Goal: Check status: Check status

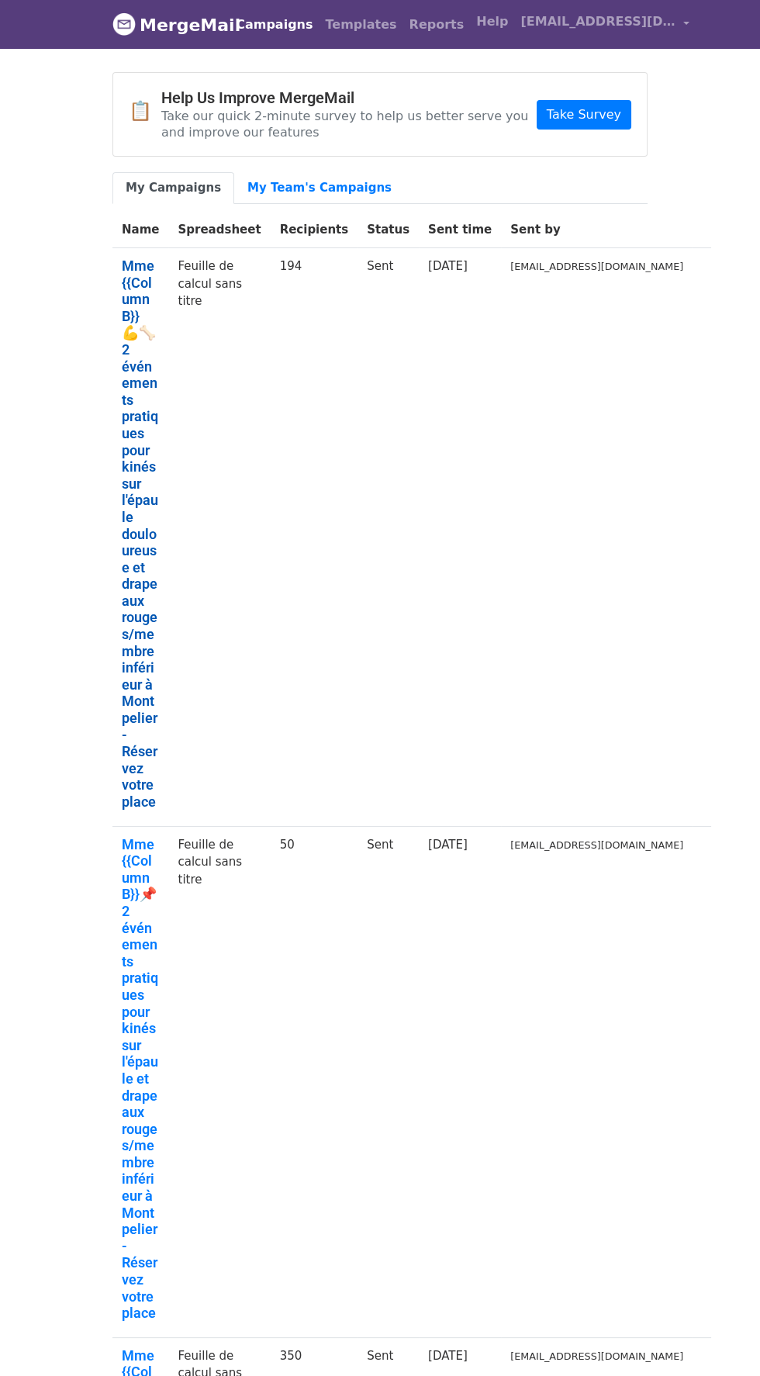
click at [122, 306] on link "Mme {{Column B}} 💪🦴 2 événements pratiques pour kinés sur l'épaule douloureuse …" at bounding box center [140, 534] width 37 height 553
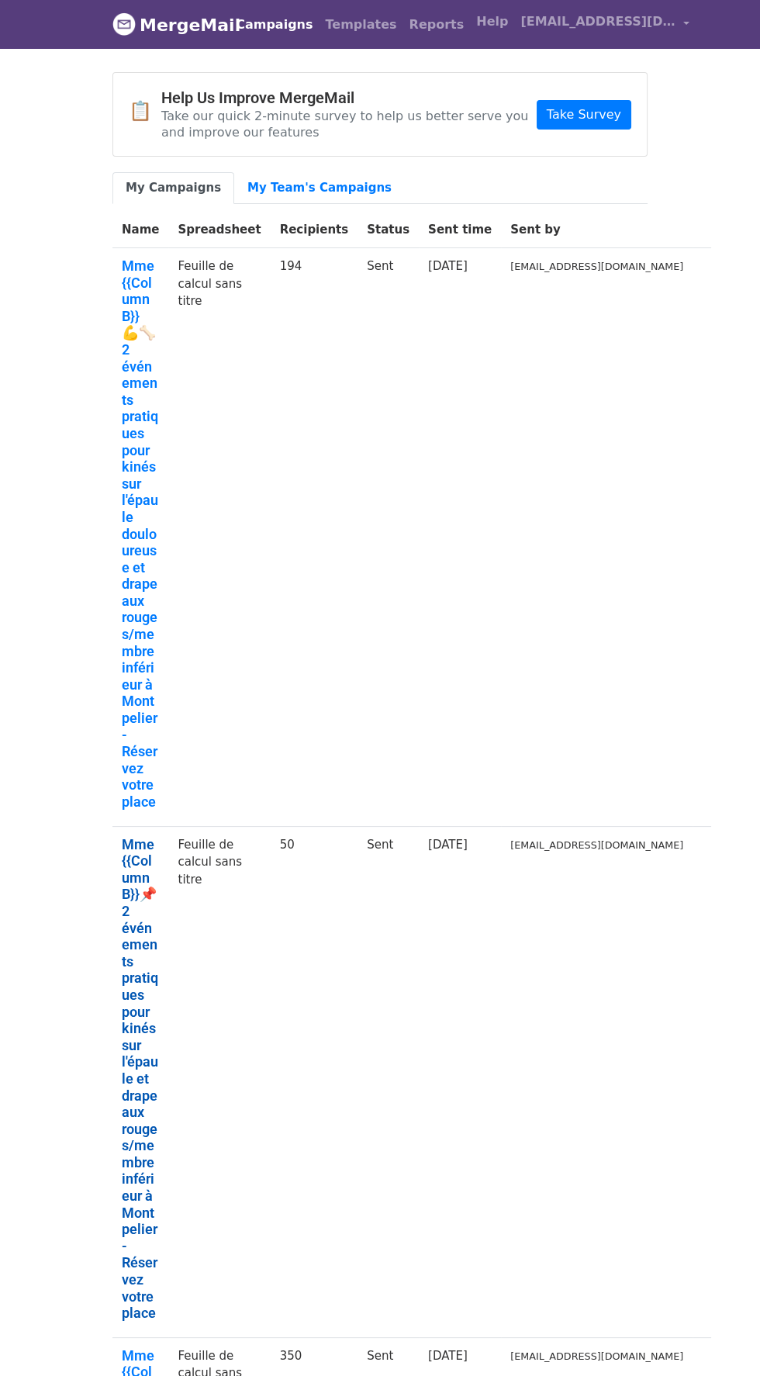
click at [135, 306] on link "Mme {{Column B}}📌 2 événements pratiques pour kinés sur l'épaule et drapeaux ro…" at bounding box center [140, 1079] width 37 height 486
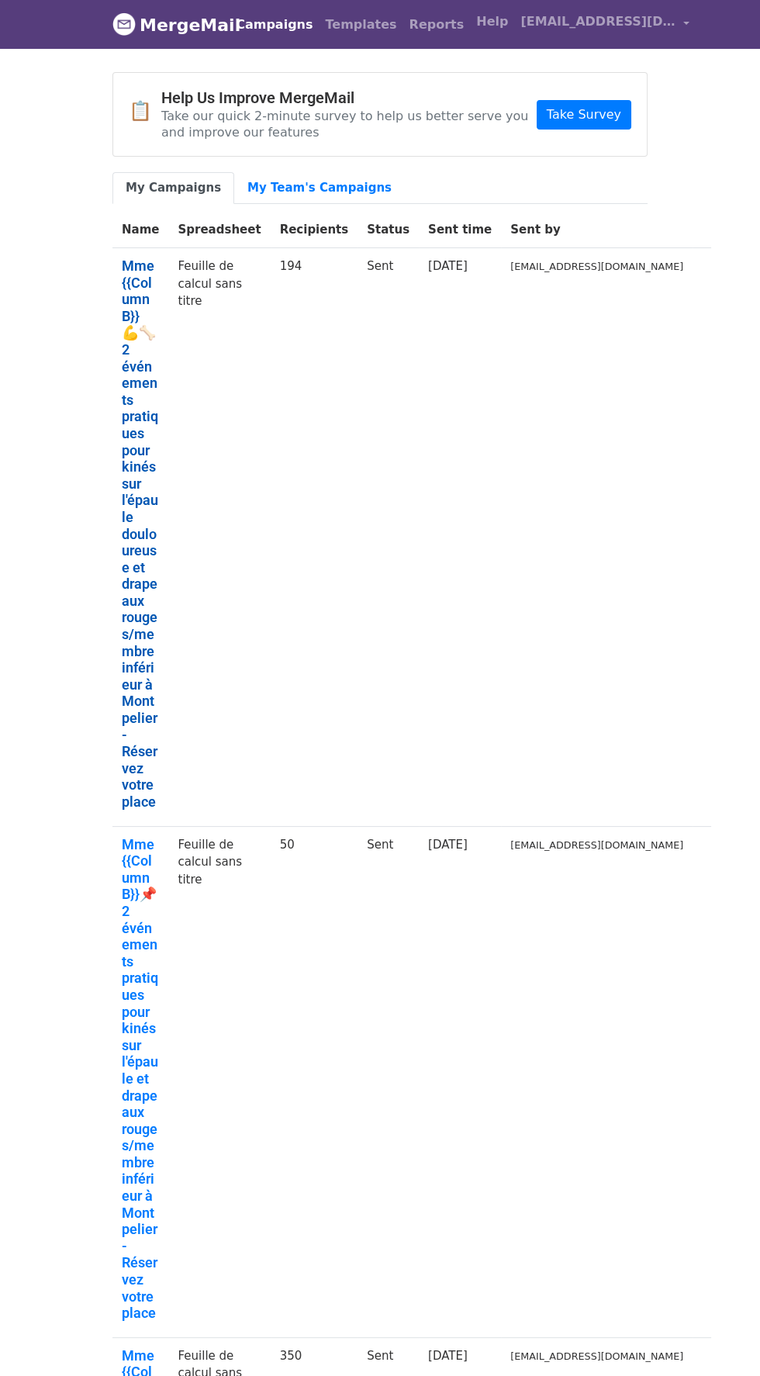
click at [145, 306] on link "Mme {{Column B}} 💪🦴 2 événements pratiques pour kinés sur l'épaule douloureuse …" at bounding box center [140, 534] width 37 height 553
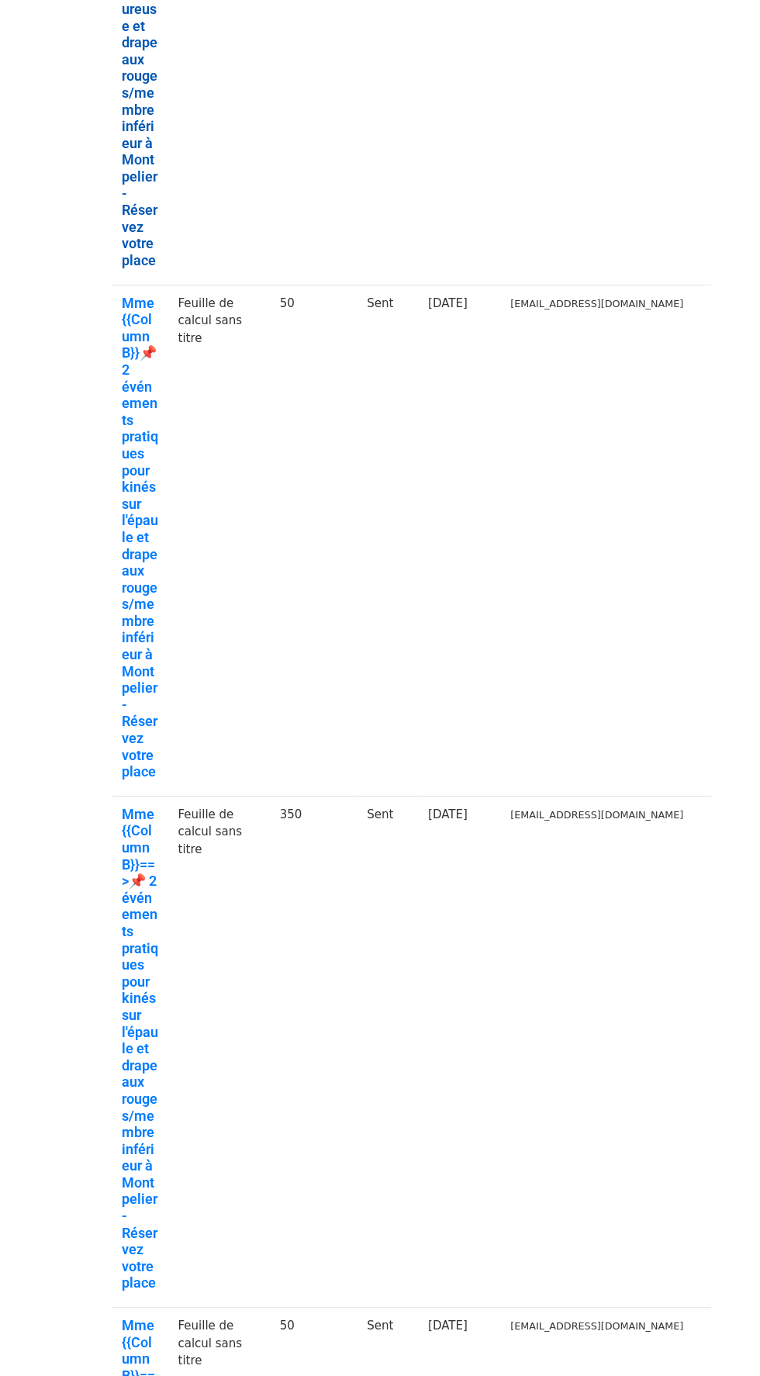
scroll to position [545, 0]
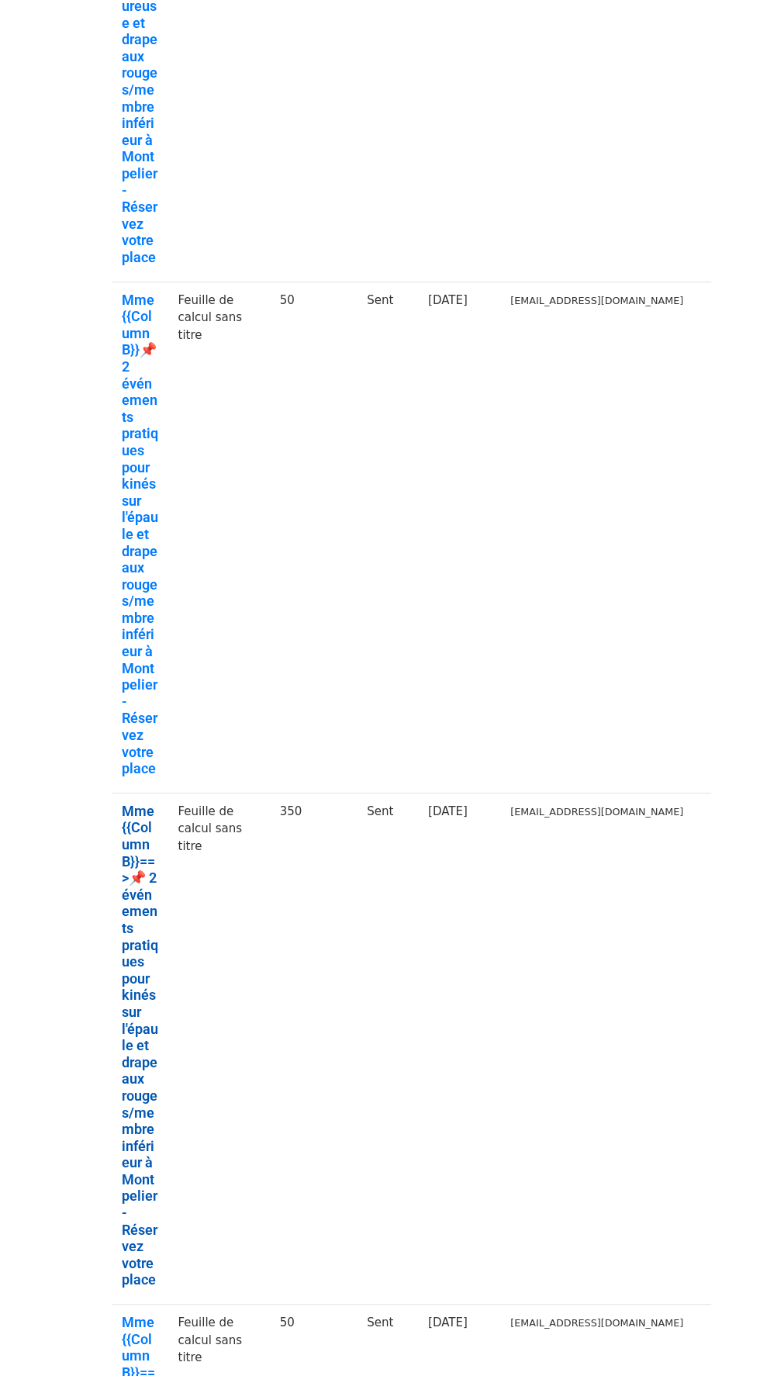
click at [159, 306] on link "Mme {{Column B}}==>📌 2 événements pratiques pour kinés sur l'épaule et drapeaux…" at bounding box center [140, 1046] width 37 height 486
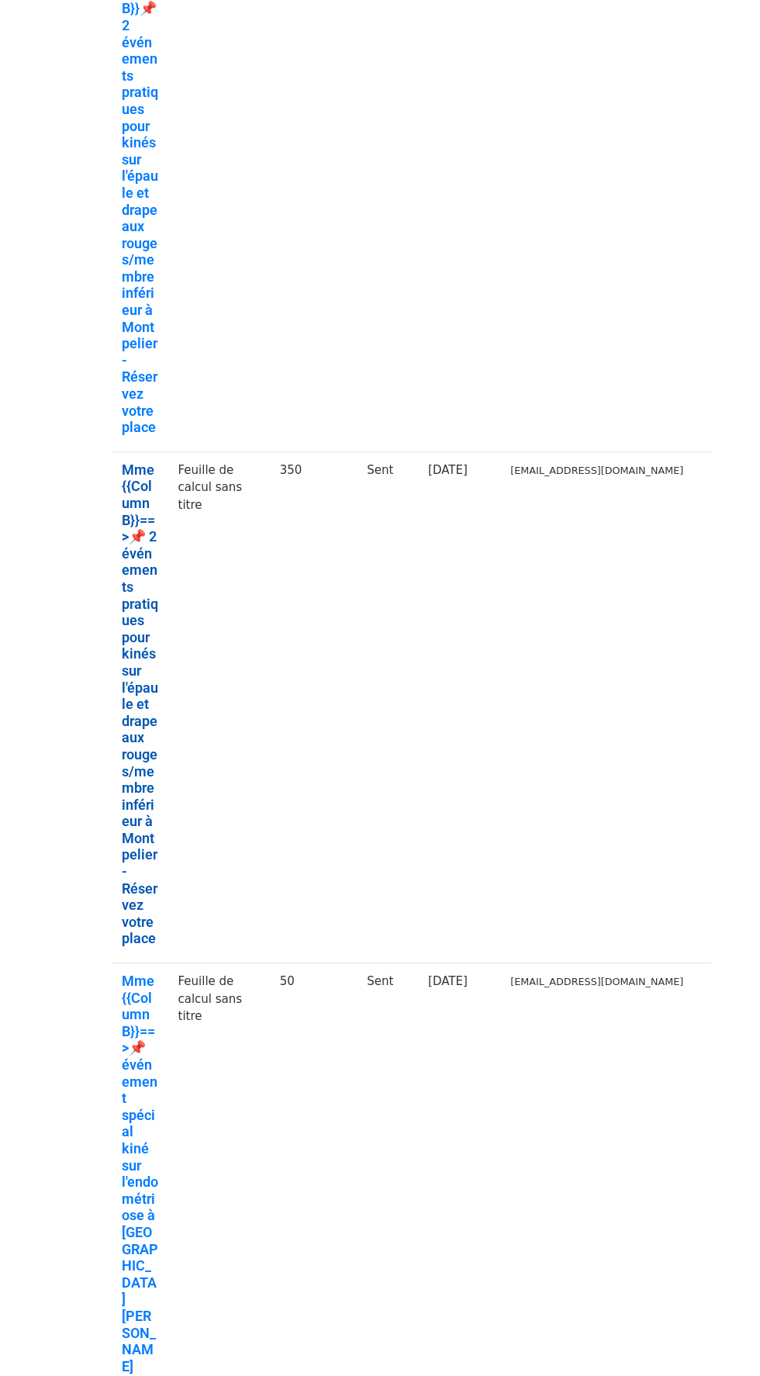
scroll to position [885, 0]
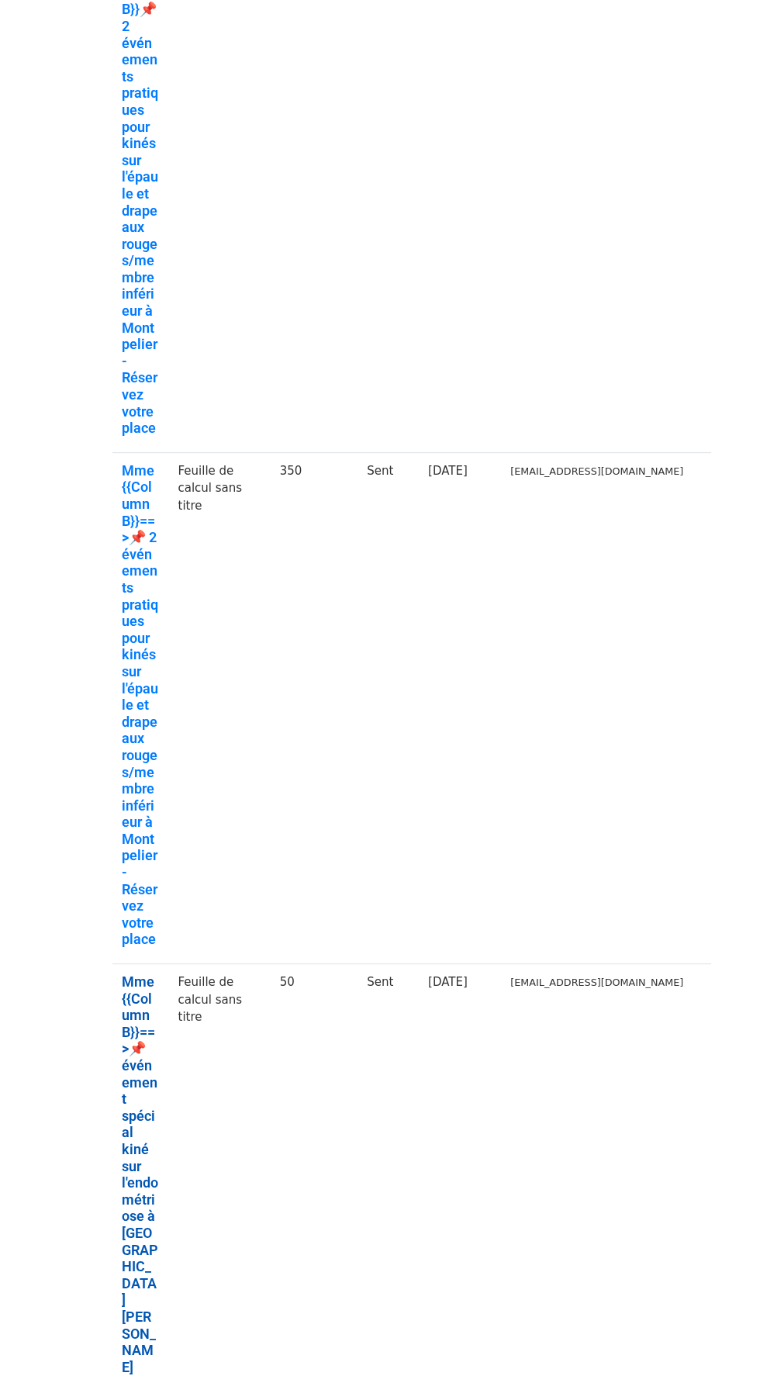
click at [147, 306] on link "Mme {{Column B}}==>📌événement spécial kiné sur l'endométriose à Toulouse- Tribo…" at bounding box center [140, 1191] width 37 height 435
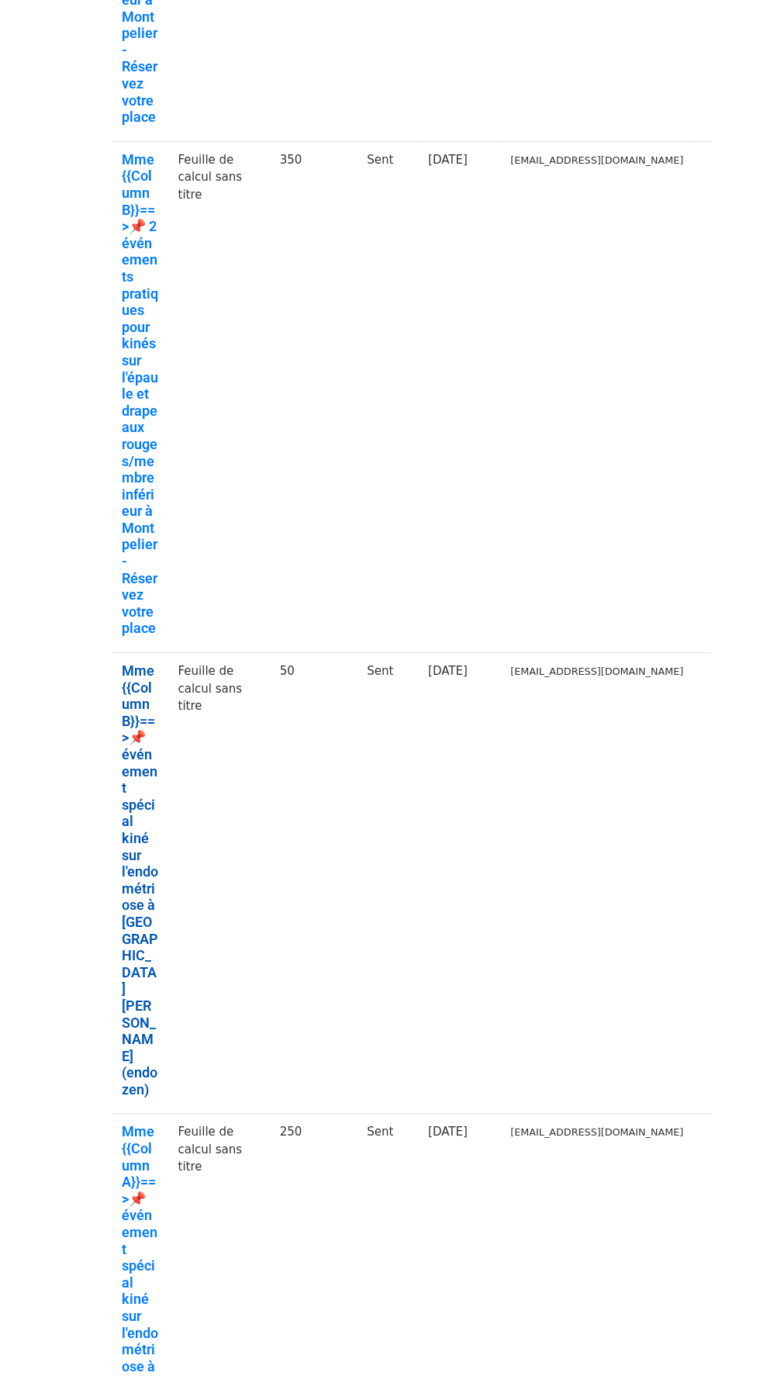
scroll to position [1217, 0]
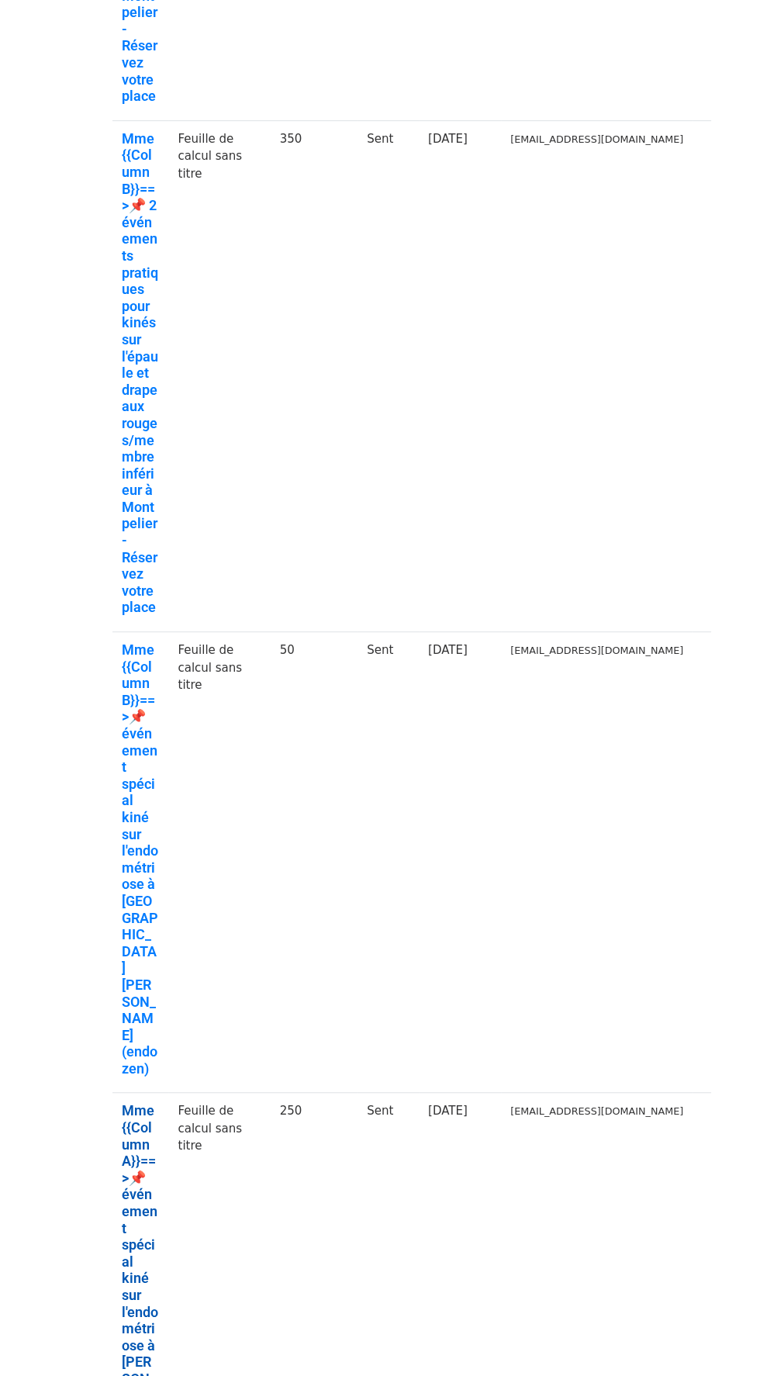
click at [143, 306] on link "Mme {{Column A}}==>📌événement spécial kiné sur l'endométriose à Metz- Triboulet…" at bounding box center [140, 1277] width 37 height 351
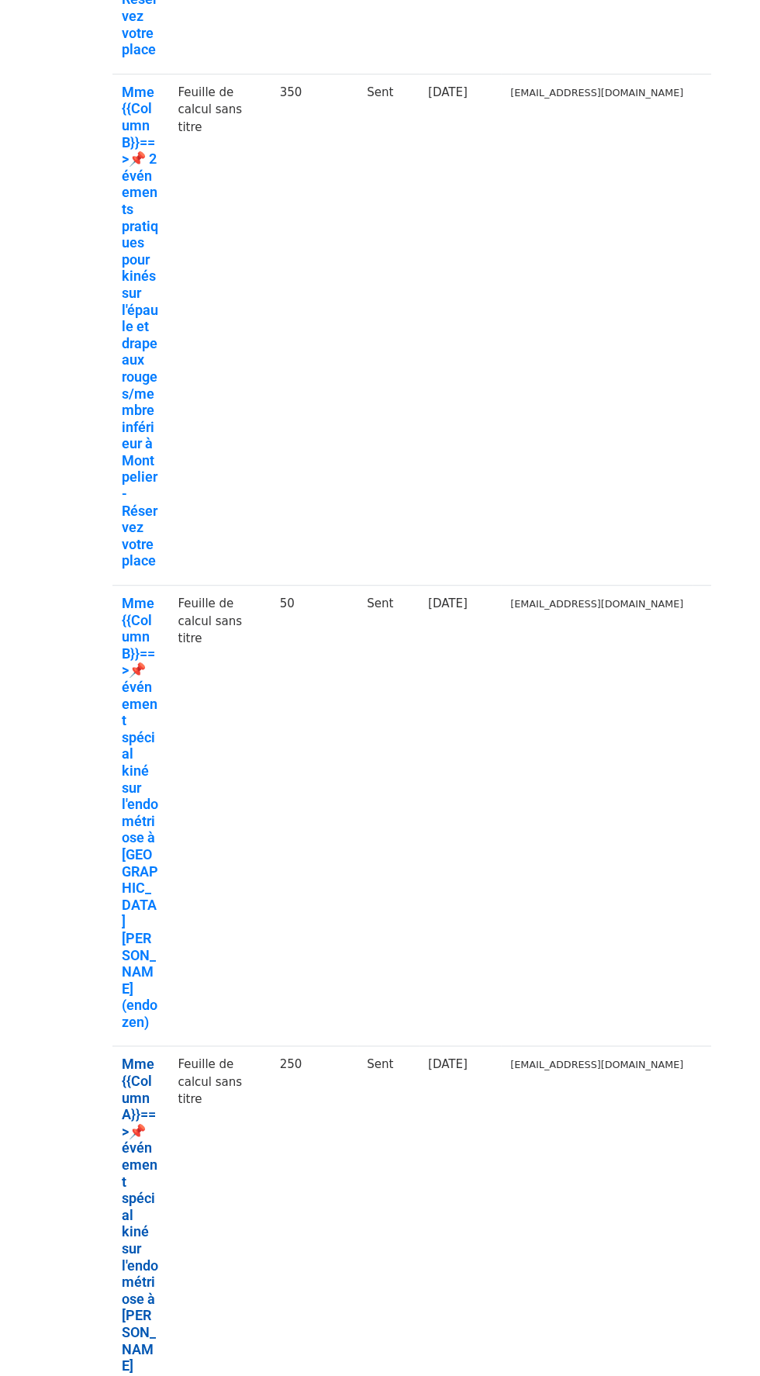
scroll to position [1328, 0]
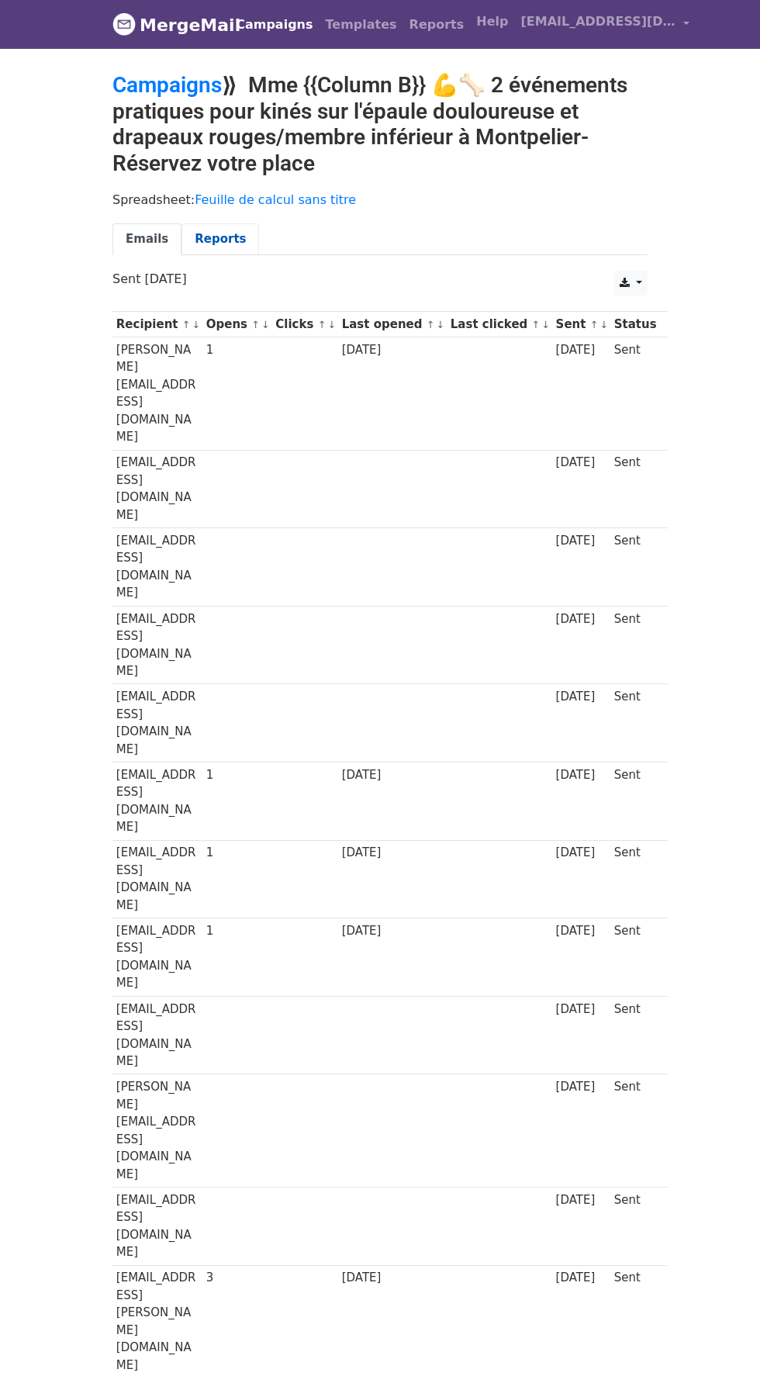
click at [205, 240] on link "Reports" at bounding box center [221, 239] width 78 height 32
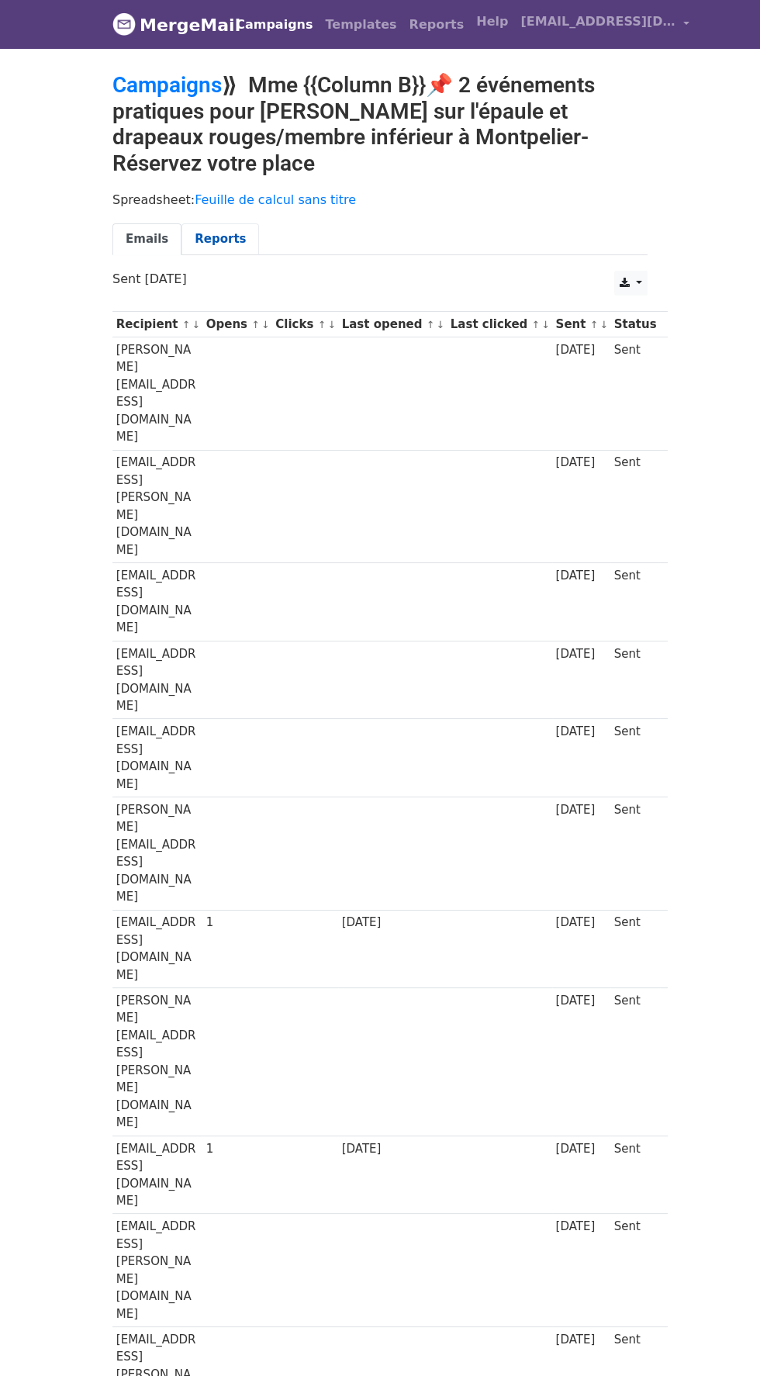
click at [204, 238] on link "Reports" at bounding box center [221, 239] width 78 height 32
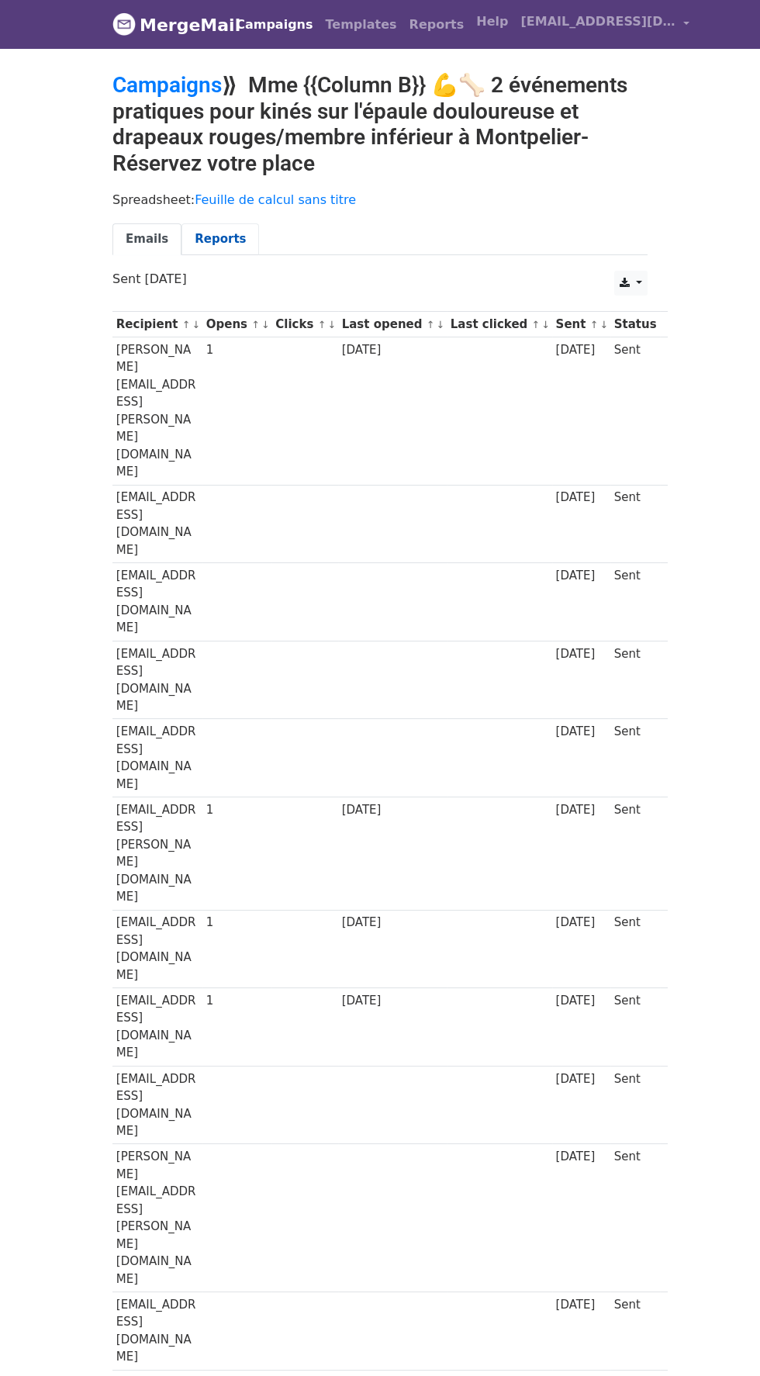
click at [216, 244] on link "Reports" at bounding box center [221, 239] width 78 height 32
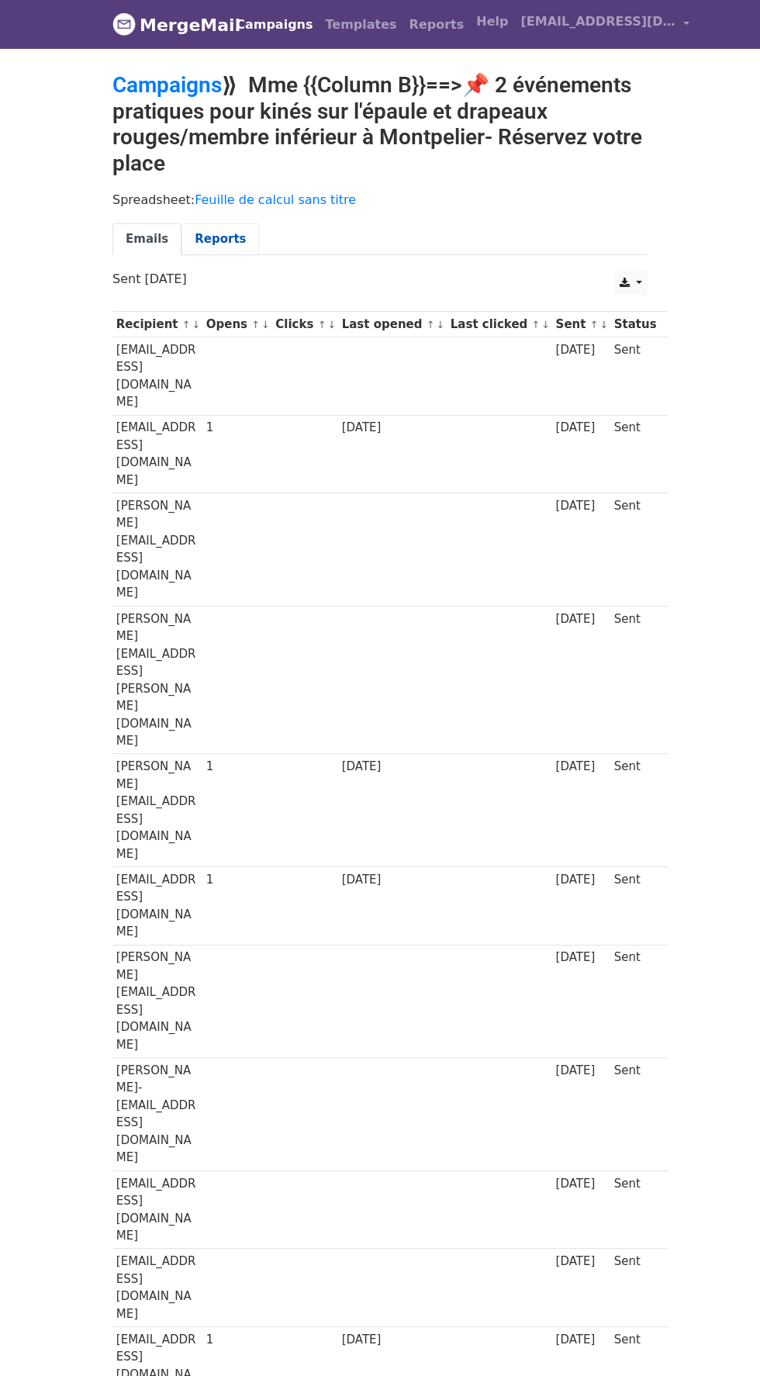
click at [209, 242] on link "Reports" at bounding box center [221, 239] width 78 height 32
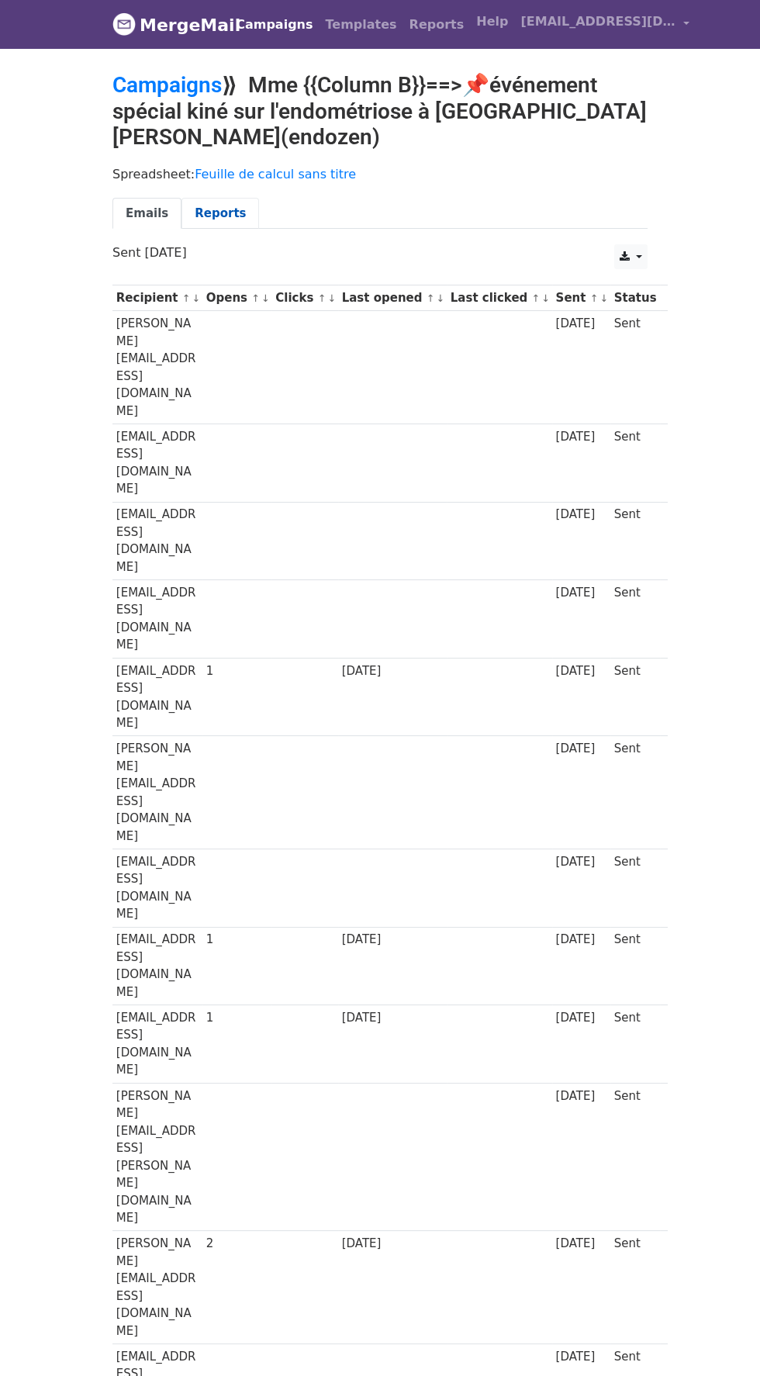
click at [230, 216] on link "Reports" at bounding box center [221, 214] width 78 height 32
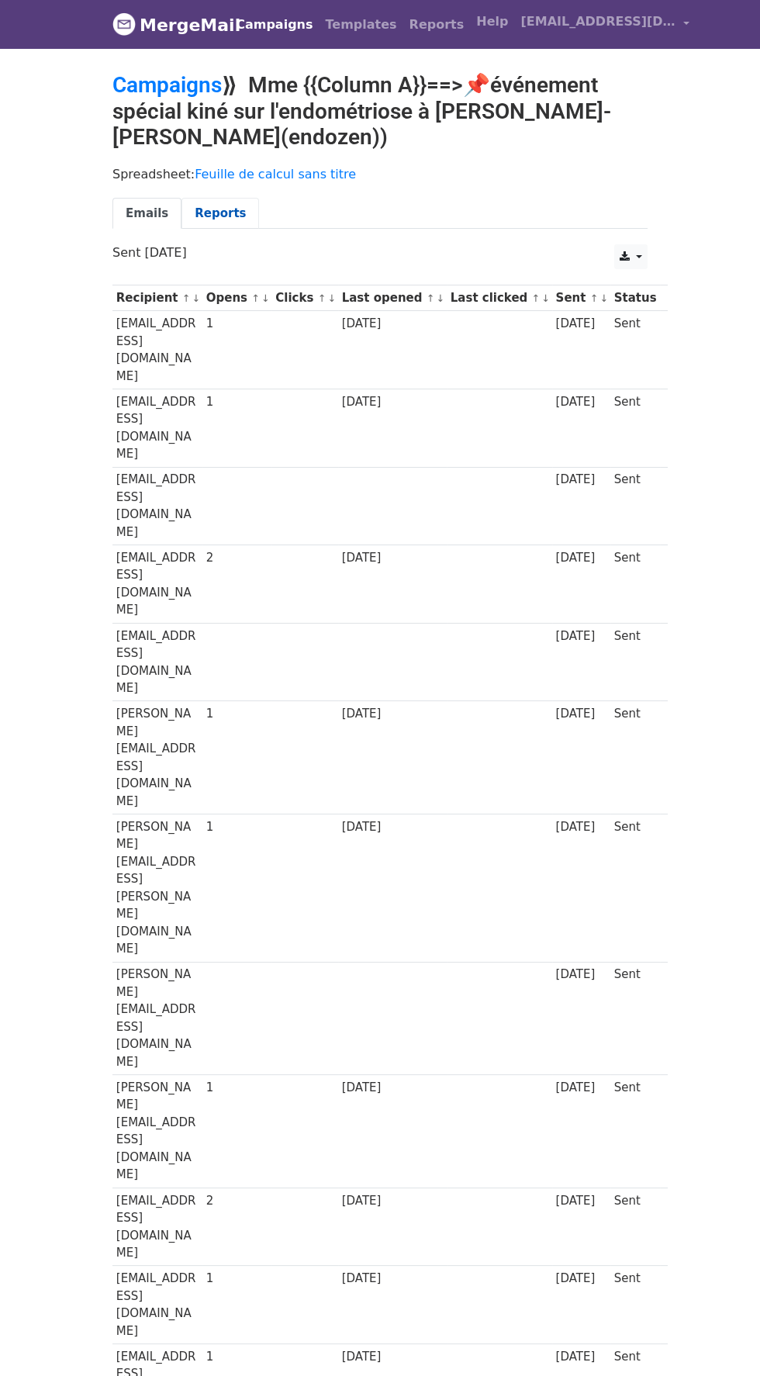
click at [206, 215] on link "Reports" at bounding box center [221, 214] width 78 height 32
